Goal: Transaction & Acquisition: Book appointment/travel/reservation

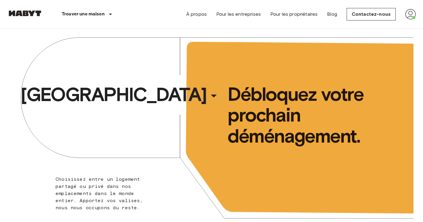
click at [406, 13] on img at bounding box center [410, 14] width 11 height 11
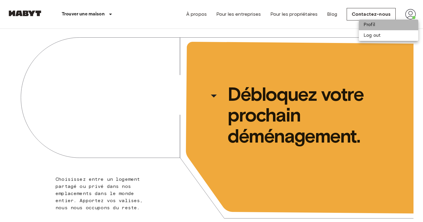
click at [387, 23] on li "Profil" at bounding box center [388, 25] width 59 height 11
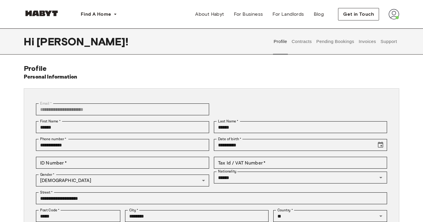
click at [303, 44] on button "Contracts" at bounding box center [302, 41] width 22 height 26
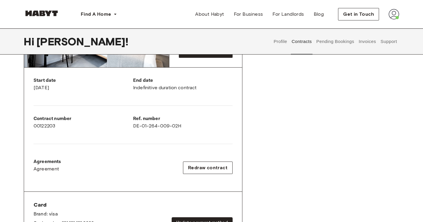
scroll to position [96, 0]
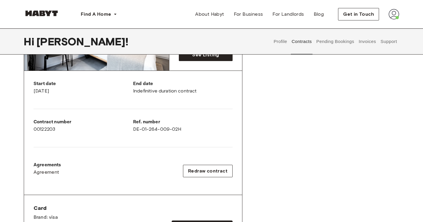
click at [178, 85] on p "End date" at bounding box center [182, 83] width 99 height 7
click at [179, 89] on div "End date Indefinitive duration contract" at bounding box center [182, 87] width 99 height 14
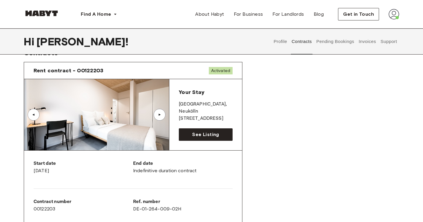
scroll to position [18, 0]
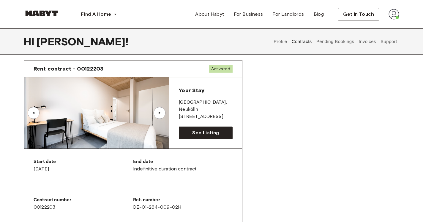
click at [188, 157] on div "Start date September 5th, 2025 End date Indefinitive duration contract Contract…" at bounding box center [133, 211] width 218 height 124
click at [188, 164] on p "End date" at bounding box center [182, 162] width 99 height 7
click at [199, 135] on span "See Listing" at bounding box center [205, 132] width 27 height 7
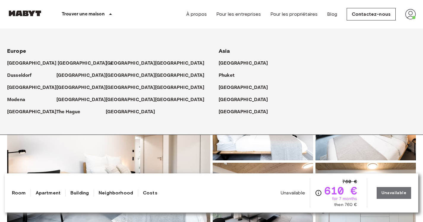
click at [60, 62] on p "[GEOGRAPHIC_DATA]" at bounding box center [83, 63] width 50 height 7
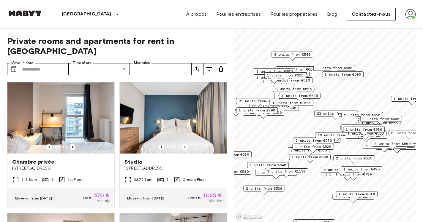
click at [303, 146] on span "1 units from €525" at bounding box center [313, 146] width 36 height 5
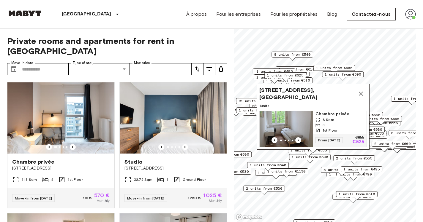
click at [298, 128] on img "Map marker" at bounding box center [285, 129] width 53 height 36
click at [410, 13] on img at bounding box center [410, 14] width 11 height 11
click at [373, 23] on li "Profil" at bounding box center [388, 25] width 59 height 11
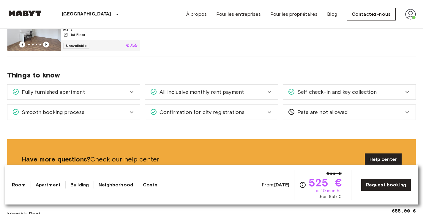
scroll to position [370, 0]
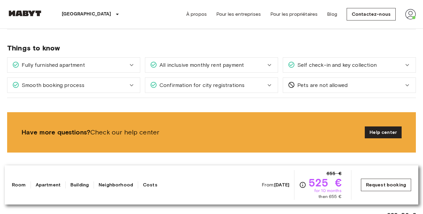
click at [381, 188] on link "Request booking" at bounding box center [386, 185] width 50 height 12
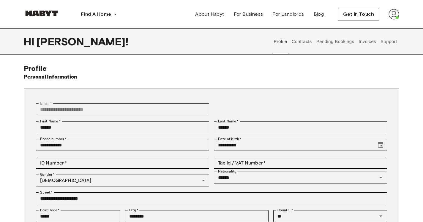
click at [300, 46] on button "Contracts" at bounding box center [302, 41] width 22 height 26
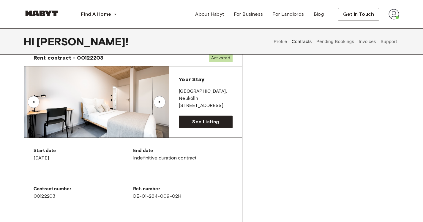
scroll to position [29, 0]
click at [225, 59] on span "Activated" at bounding box center [221, 57] width 24 height 7
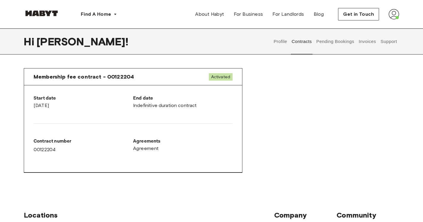
scroll to position [262, 0]
